Goal: Browse casually

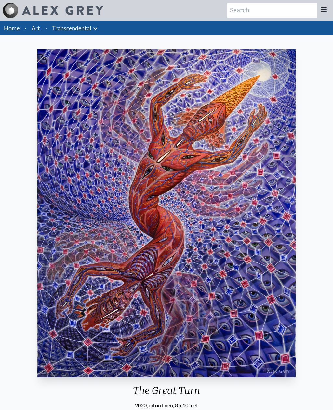
scroll to position [35, 159]
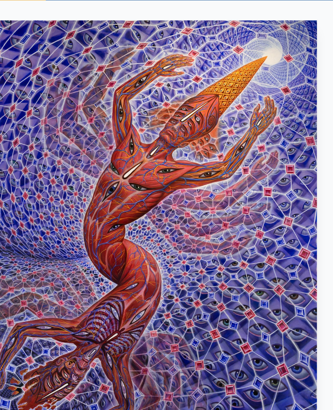
click at [56, 82] on img "29 / 33" at bounding box center [166, 179] width 259 height 328
click at [47, 144] on img "29 / 33" at bounding box center [166, 179] width 259 height 328
click at [166, 144] on img "29 / 33" at bounding box center [166, 179] width 259 height 328
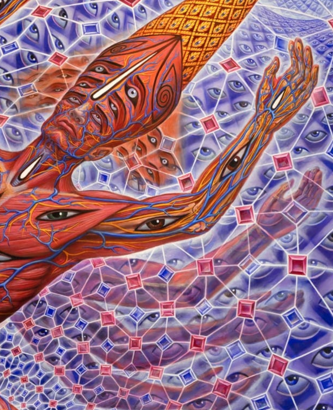
click at [80, 85] on img "29 / 33" at bounding box center [166, 179] width 259 height 328
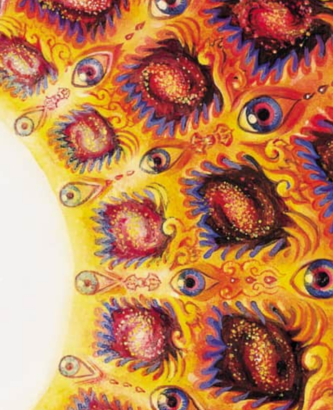
click at [57, 79] on img "28 / 33" at bounding box center [167, 179] width 262 height 328
click at [53, 79] on img "28 / 33" at bounding box center [167, 179] width 262 height 328
click at [60, 78] on img "28 / 33" at bounding box center [167, 179] width 262 height 328
click at [55, 80] on img "28 / 33" at bounding box center [167, 179] width 262 height 328
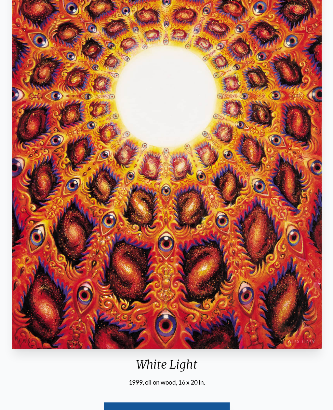
click at [36, 252] on img "28 / 33" at bounding box center [167, 179] width 262 height 328
click at [36, 275] on img "28 / 33" at bounding box center [167, 179] width 262 height 328
click at [47, 281] on img "28 / 33" at bounding box center [167, 179] width 262 height 328
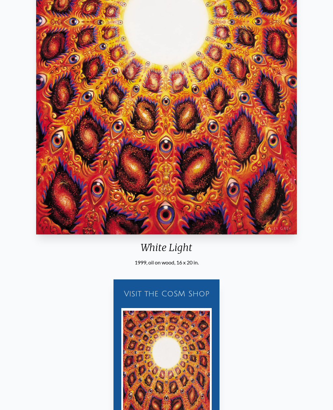
click at [59, 327] on div "Visit the CoSM Shop White Light - Notecard" at bounding box center [166, 362] width 323 height 193
click at [62, 341] on div "Visit the CoSM Shop White Light - Notecard" at bounding box center [166, 362] width 323 height 193
click at [48, 286] on div "Visit the CoSM Shop White Light - Notecard" at bounding box center [166, 362] width 323 height 193
click at [6, 292] on div "Visit the CoSM Shop White Light - Notecard" at bounding box center [166, 362] width 323 height 193
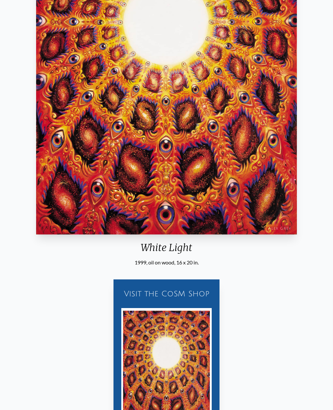
click at [6, 292] on div "Visit the CoSM Shop White Light - Notecard" at bounding box center [166, 362] width 323 height 193
click at [20, 292] on div "Visit the CoSM Shop White Light - Notecard" at bounding box center [166, 362] width 323 height 193
click at [254, 194] on img "28 / 33" at bounding box center [167, 71] width 262 height 328
